Goal: Information Seeking & Learning: Learn about a topic

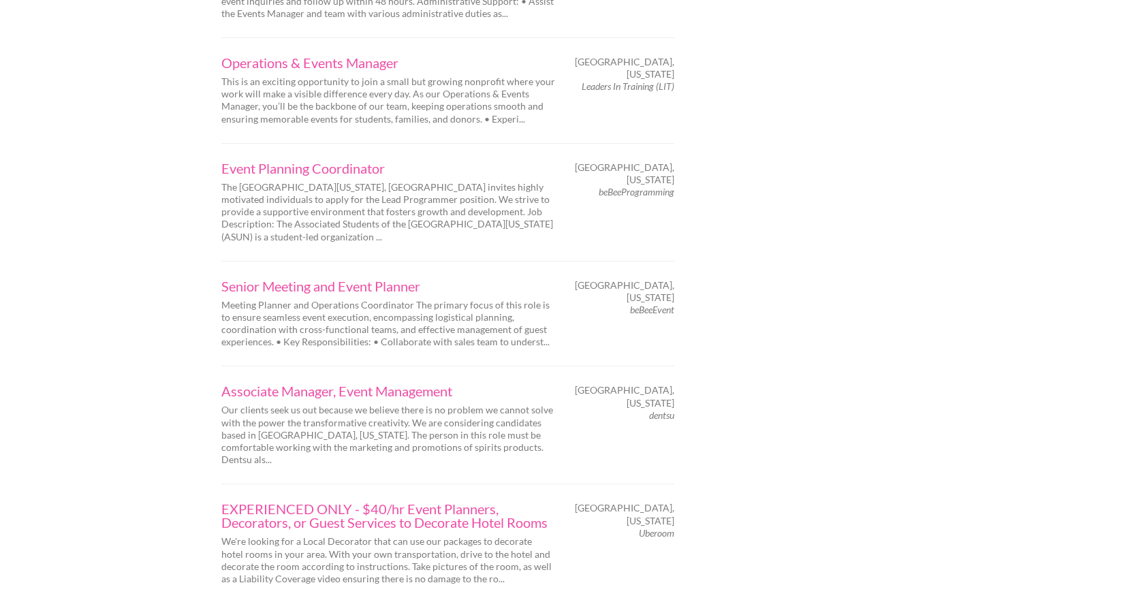
scroll to position [2043, 0]
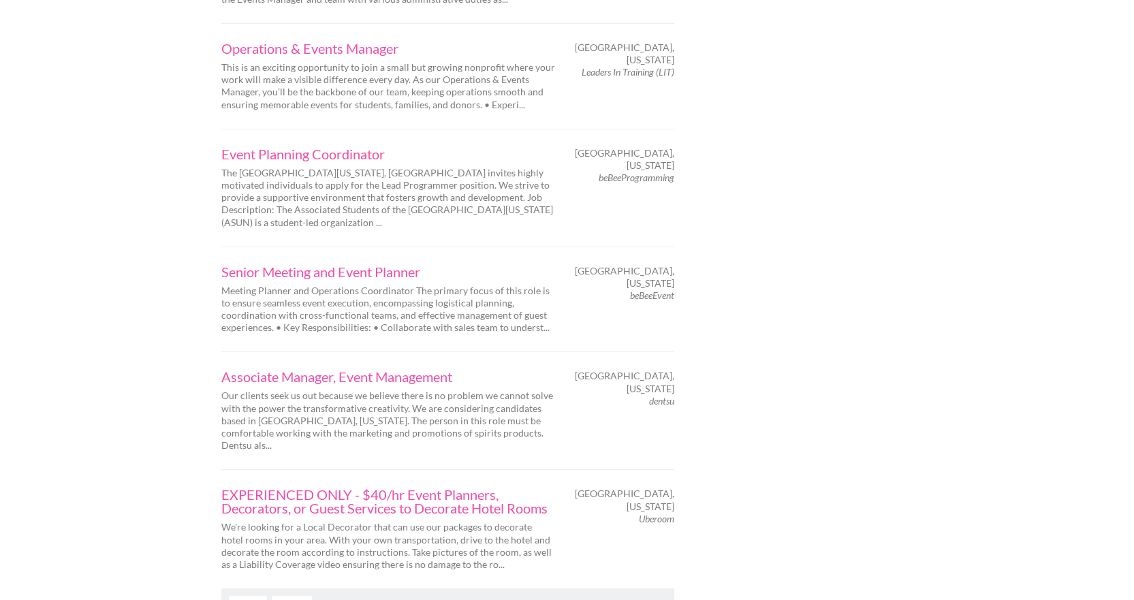
click at [293, 596] on link "Next" at bounding box center [292, 604] width 40 height 16
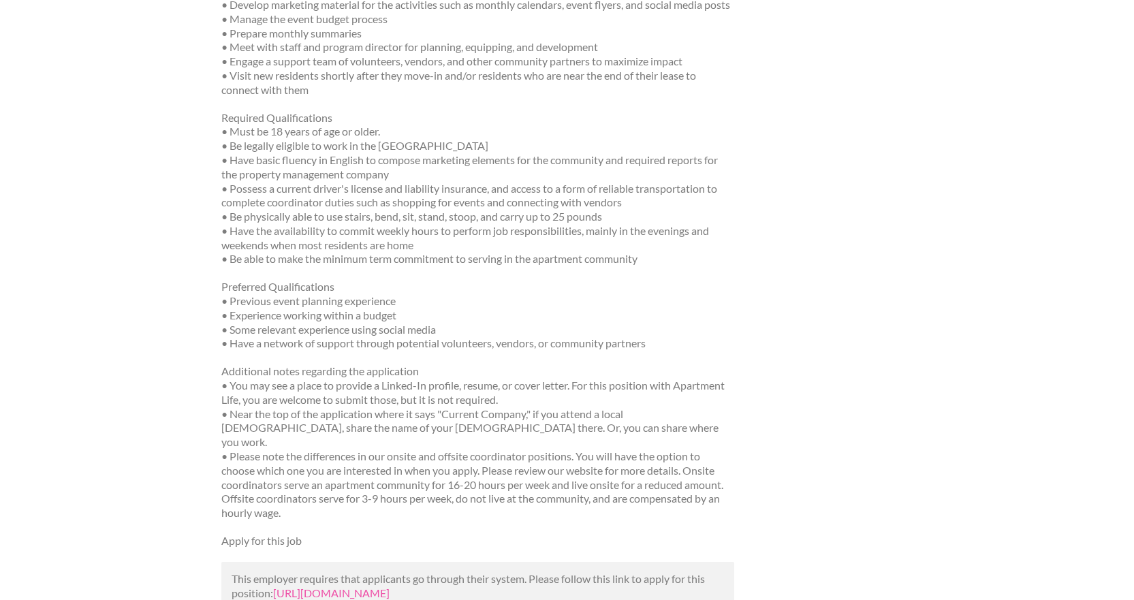
scroll to position [545, 0]
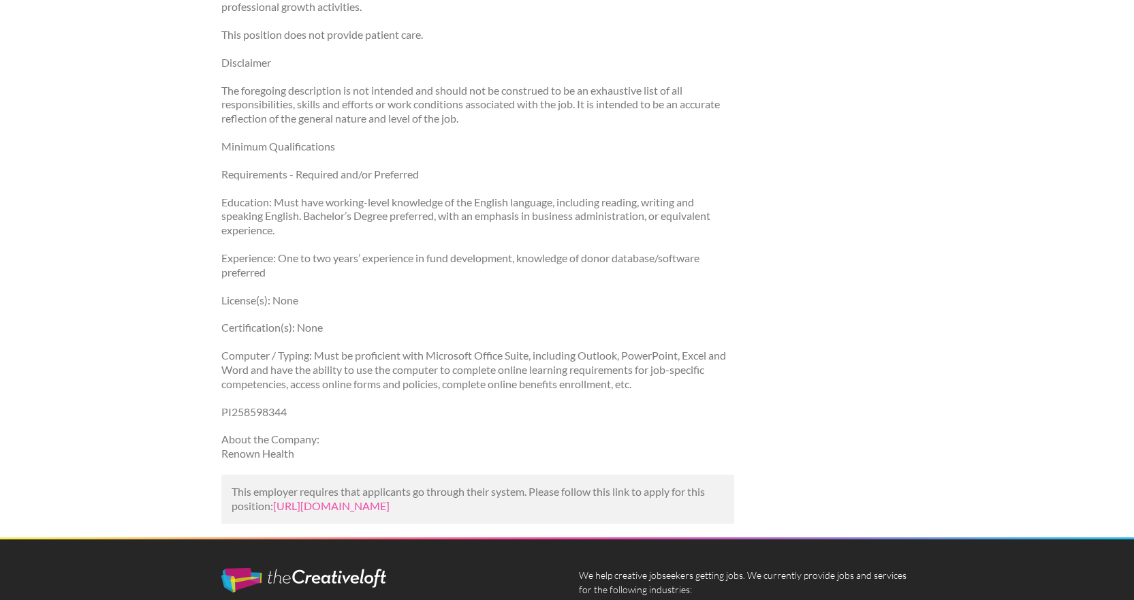
scroll to position [817, 0]
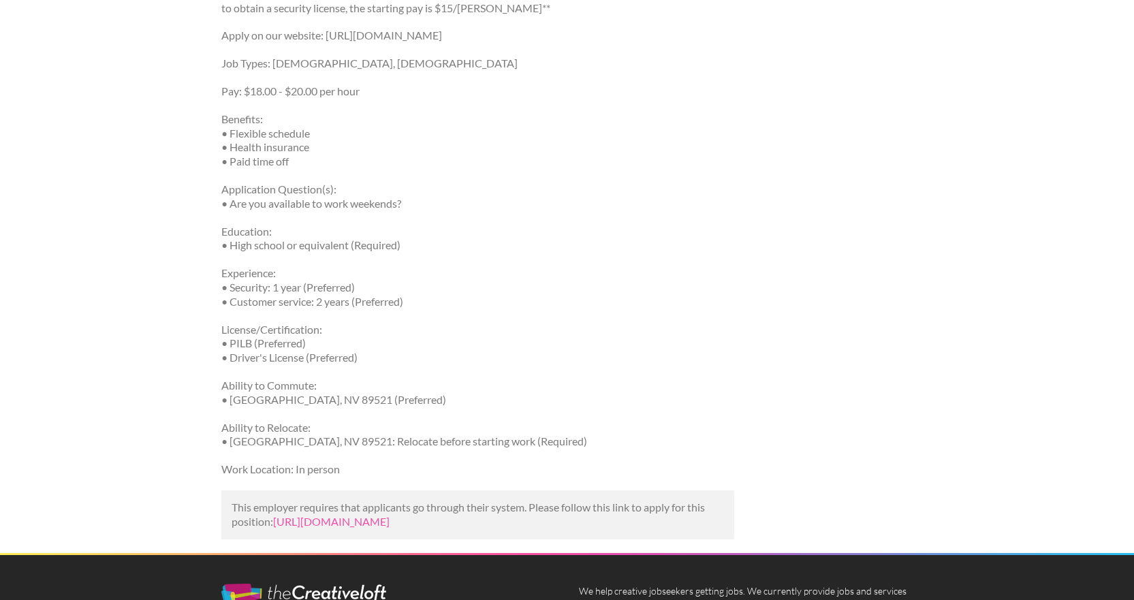
scroll to position [1090, 0]
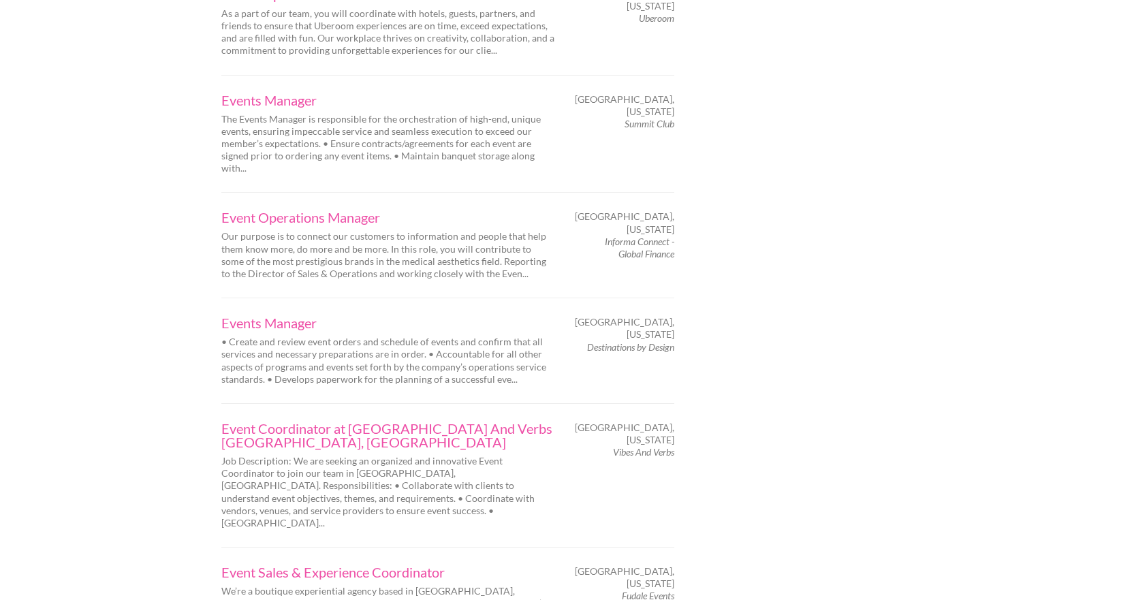
scroll to position [1839, 0]
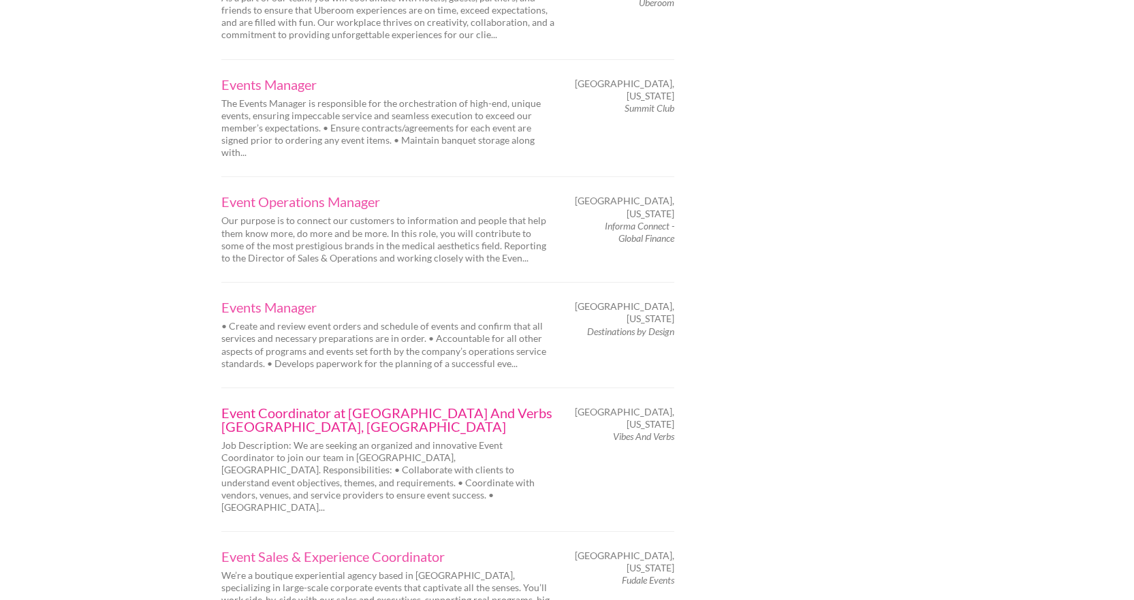
click at [279, 406] on link "Event Coordinator at Vibes And Verbs Reno, NV" at bounding box center [388, 419] width 334 height 27
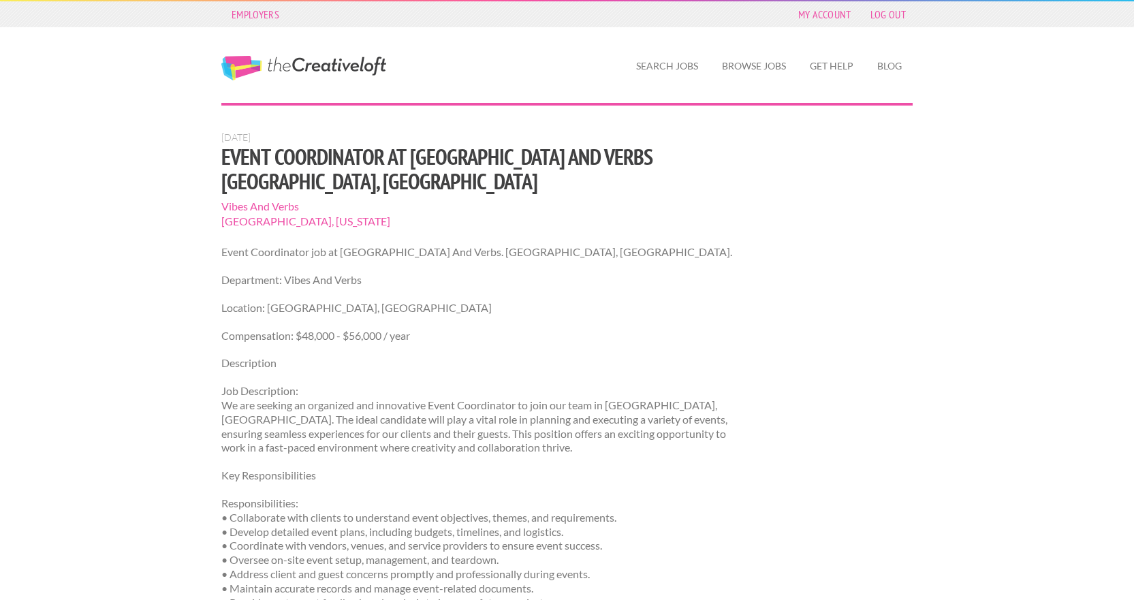
click at [180, 232] on div "Employers My Account Log Out The Creative Loft Search Jobs Browse Jobs Get Help…" at bounding box center [567, 601] width 1134 height 1202
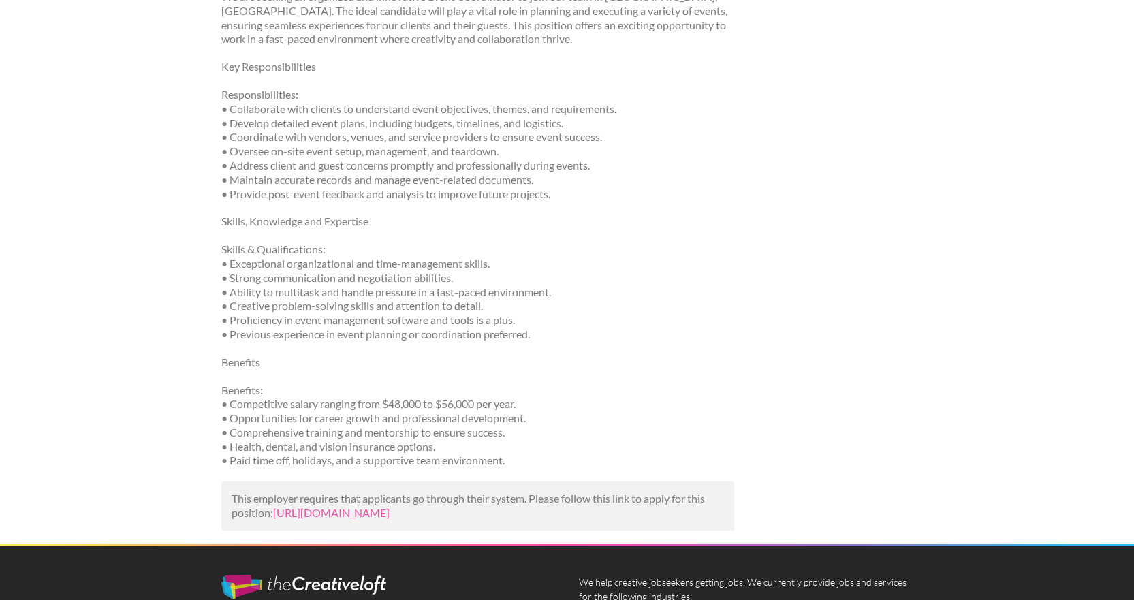
scroll to position [477, 0]
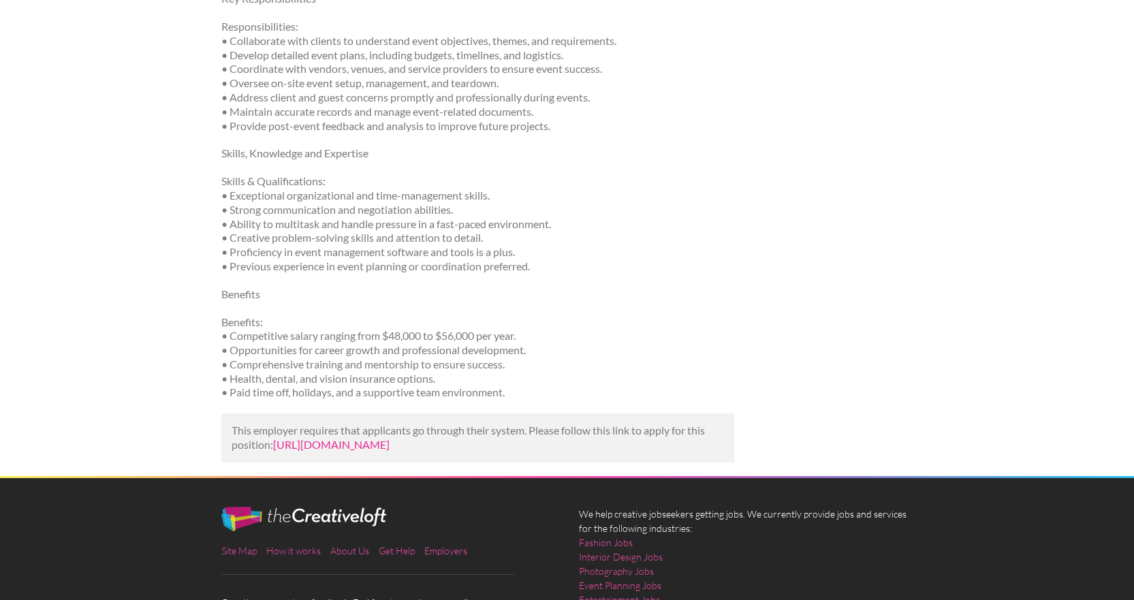
click at [390, 438] on link "[URL][DOMAIN_NAME]" at bounding box center [331, 444] width 116 height 13
